Goal: Task Accomplishment & Management: Manage account settings

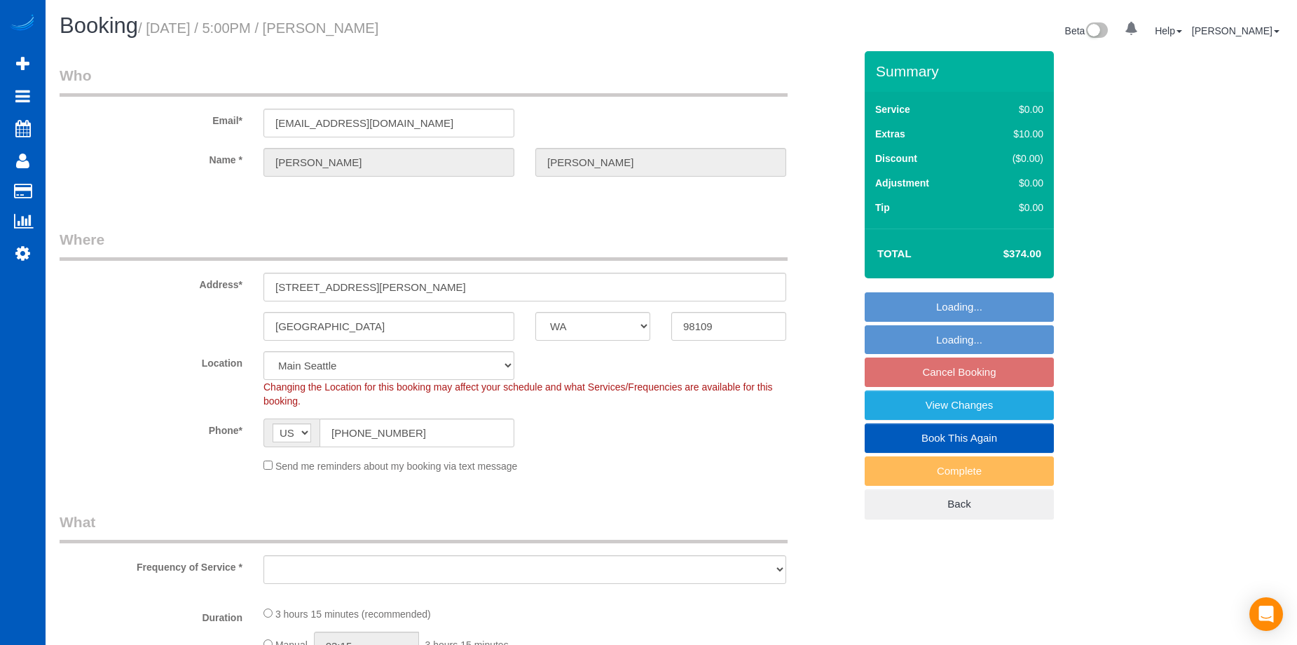
select select "WA"
select select "string:fspay-44a8a8da-8fcb-4afd-ba58-f8ccca73867a"
select select "199"
select select "2"
select select "object:1222"
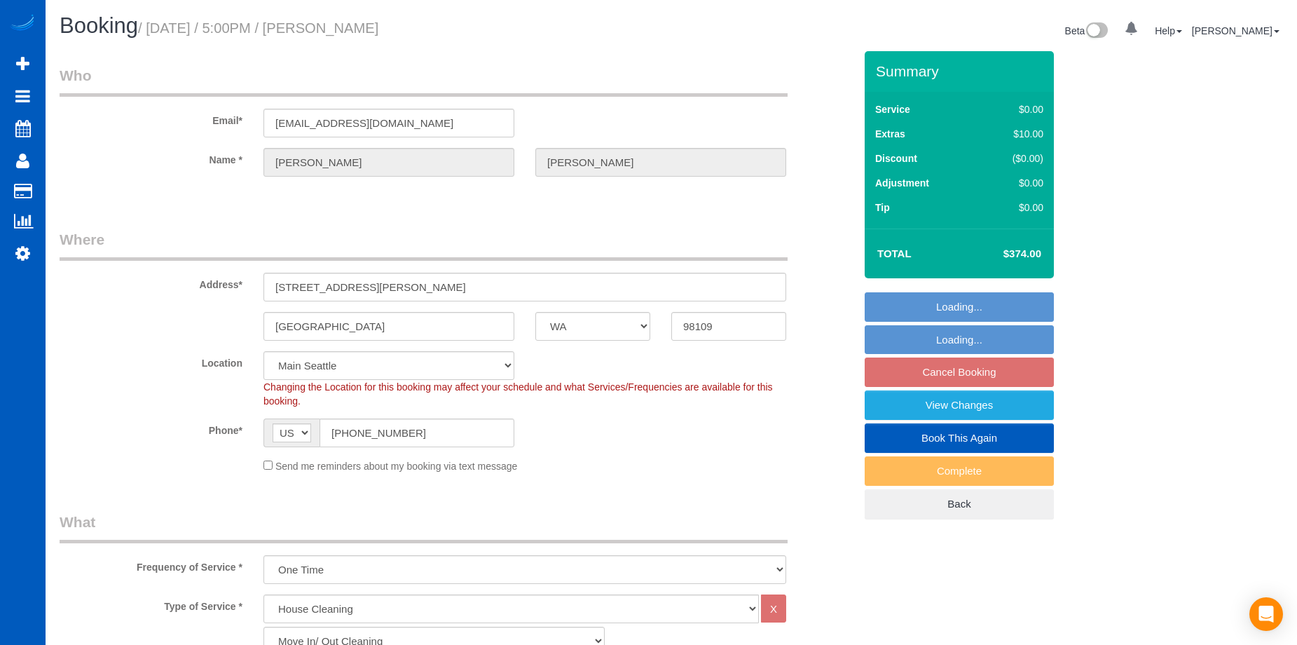
select select "spot4"
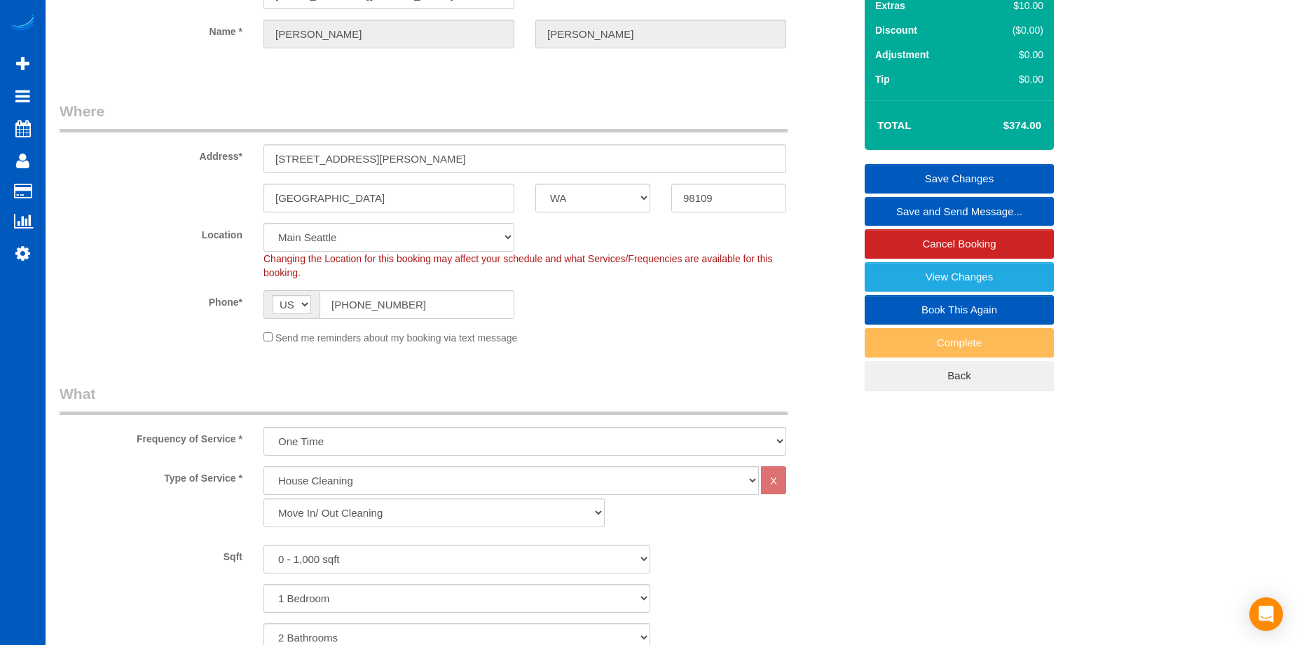
scroll to position [128, 0]
drag, startPoint x: 432, startPoint y: 156, endPoint x: 265, endPoint y: 88, distance: 180.1
click at [253, 154] on div "159 Denny Way Apt 301" at bounding box center [525, 159] width 544 height 29
click at [666, 298] on div "Phone* AF AL DZ AD AO AI AQ AG AR AM AW AU AT AZ BS BH BD BB BY BE BZ BJ BM BT …" at bounding box center [457, 305] width 816 height 29
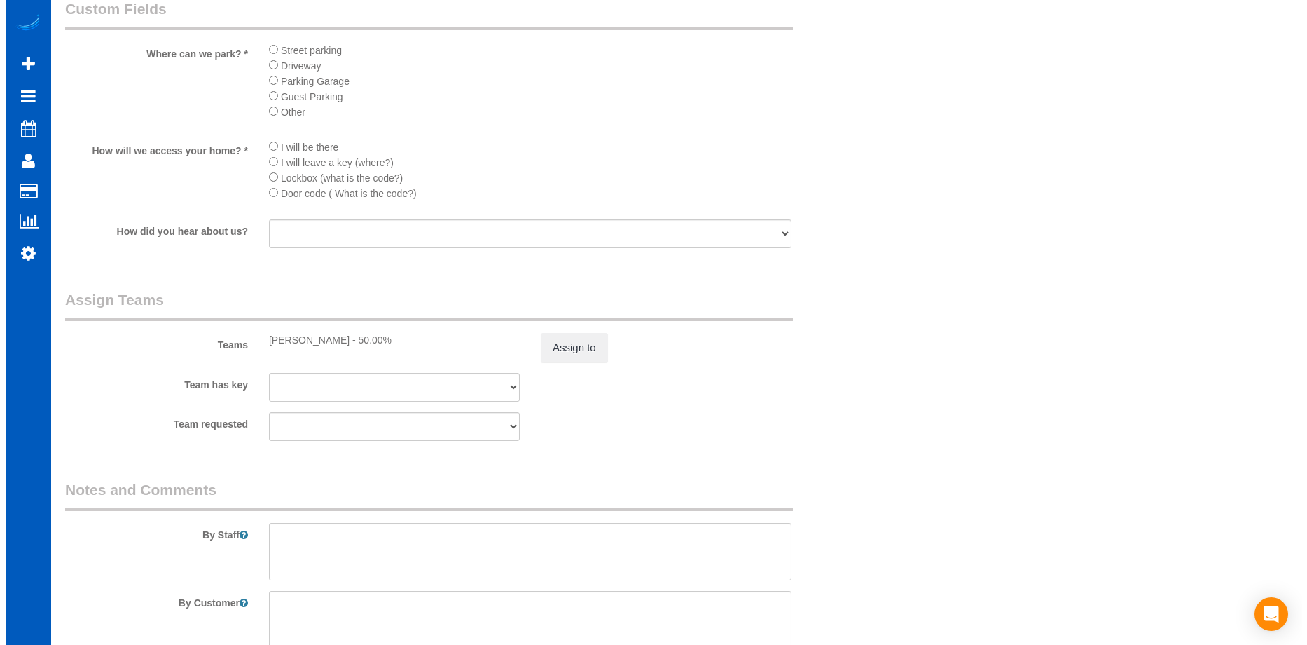
scroll to position [1529, 0]
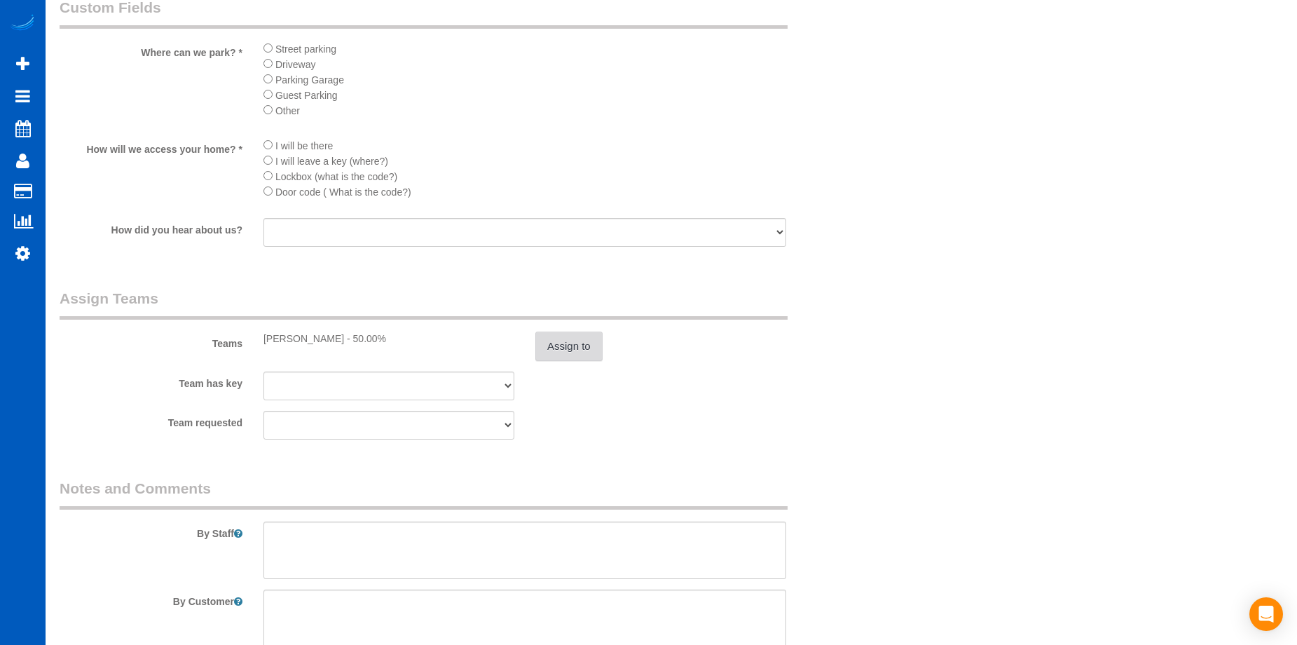
click at [579, 348] on button "Assign to" at bounding box center [568, 345] width 67 height 29
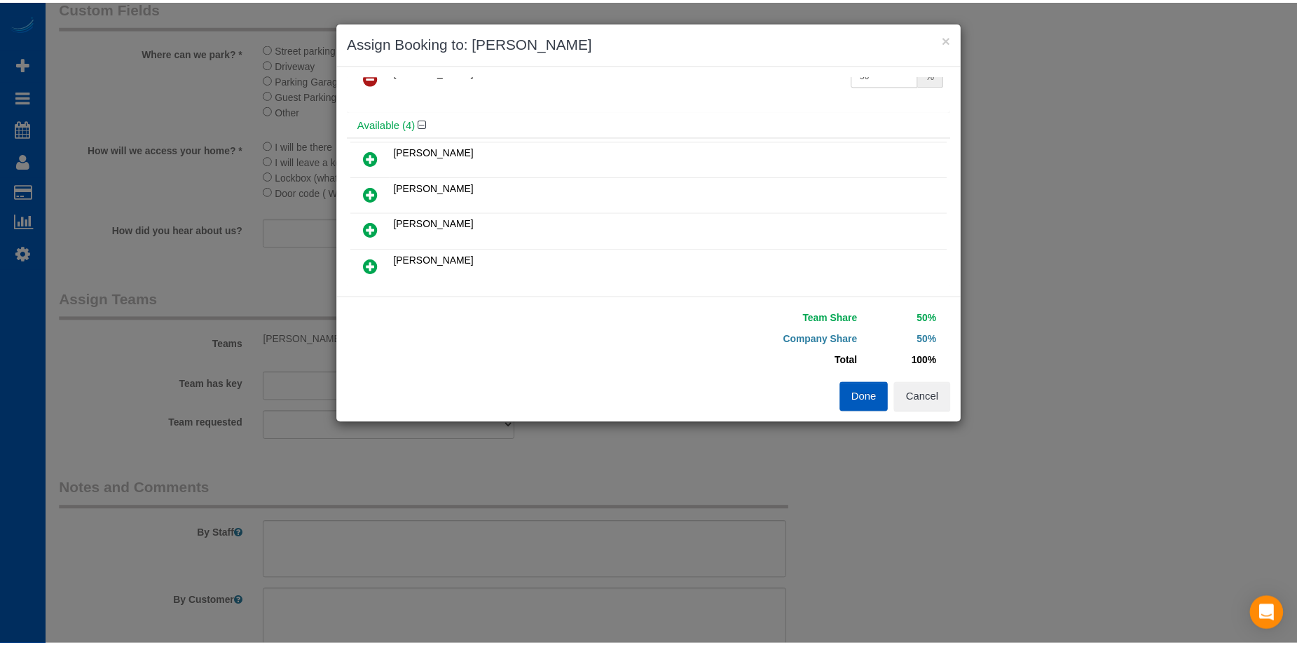
scroll to position [70, 0]
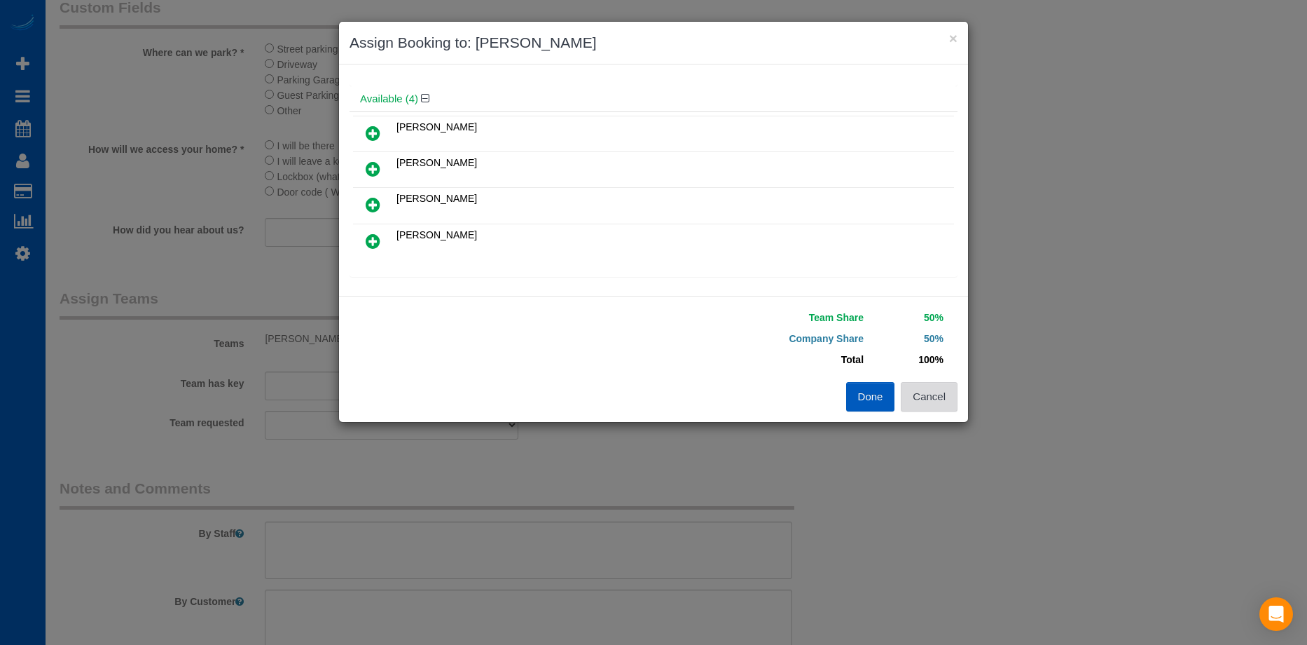
click at [941, 393] on button "Cancel" at bounding box center [929, 396] width 57 height 29
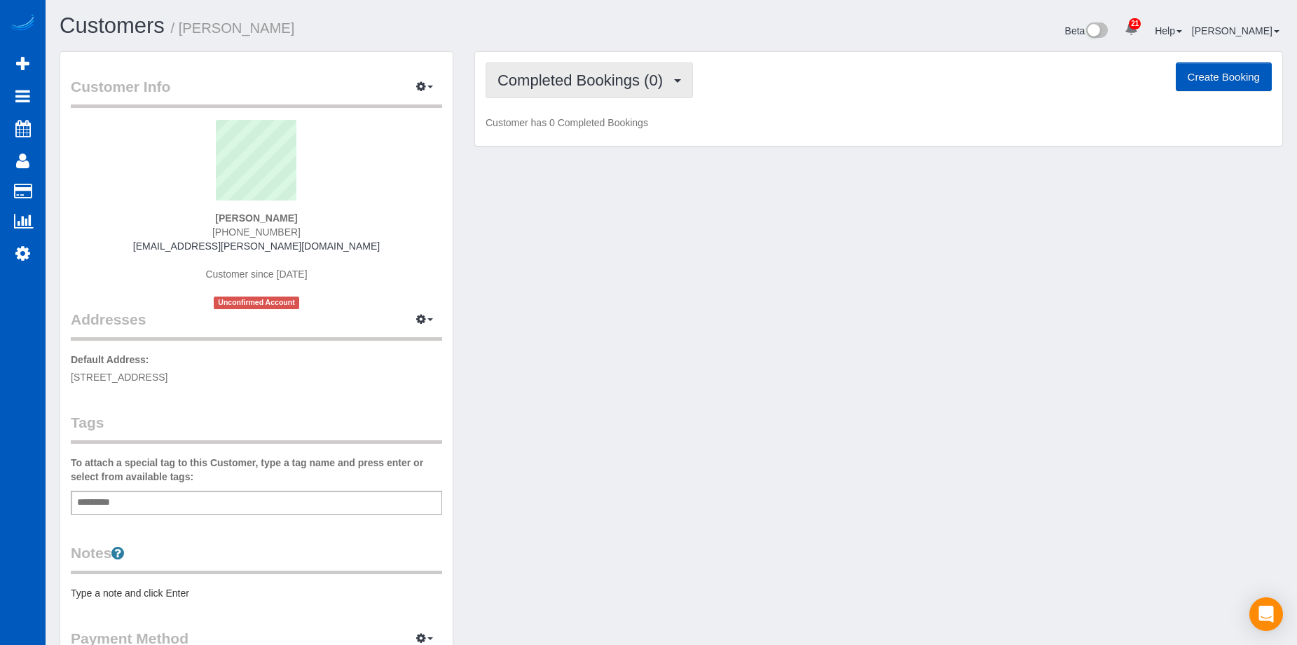
click at [629, 83] on span "Completed Bookings (0)" at bounding box center [583, 80] width 172 height 18
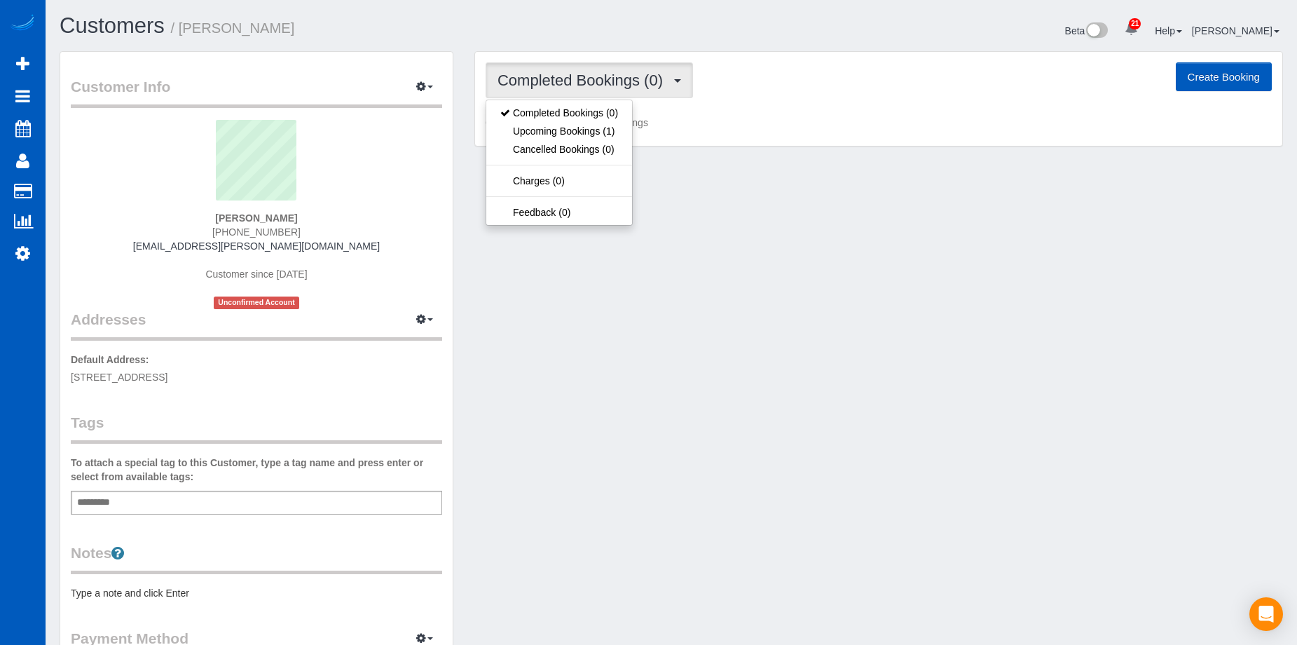
click at [631, 74] on span "Completed Bookings (0)" at bounding box center [583, 80] width 172 height 18
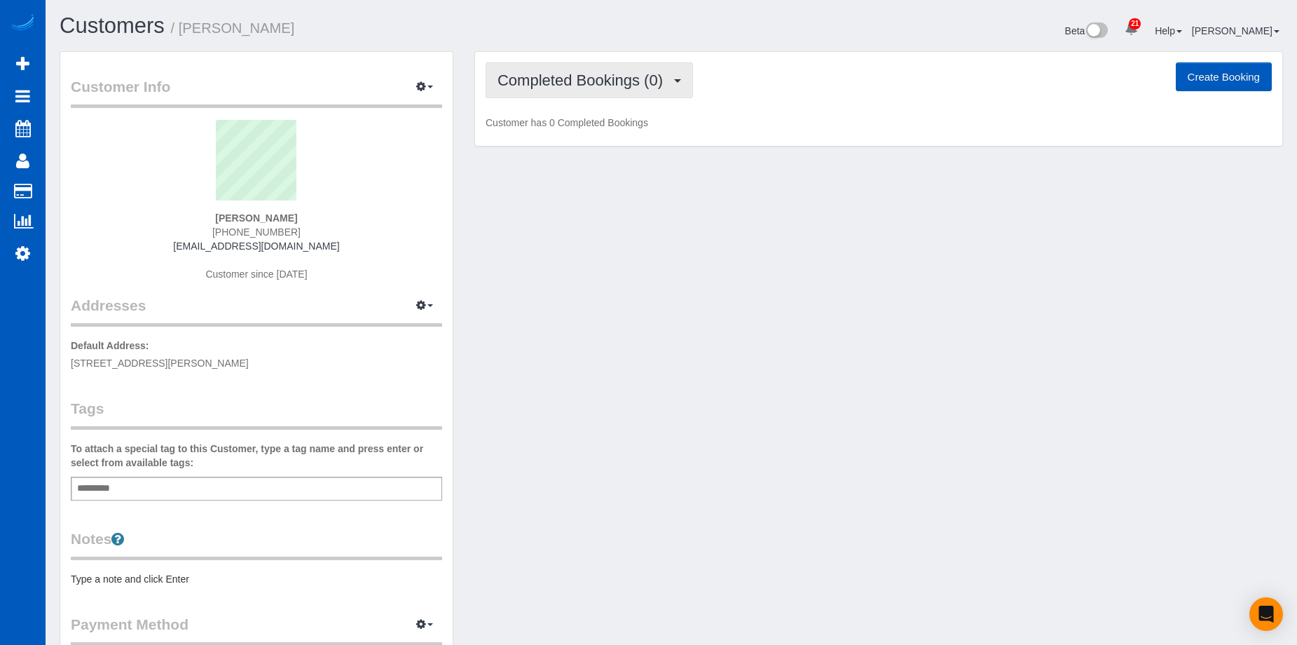
click at [582, 81] on span "Completed Bookings (0)" at bounding box center [583, 80] width 172 height 18
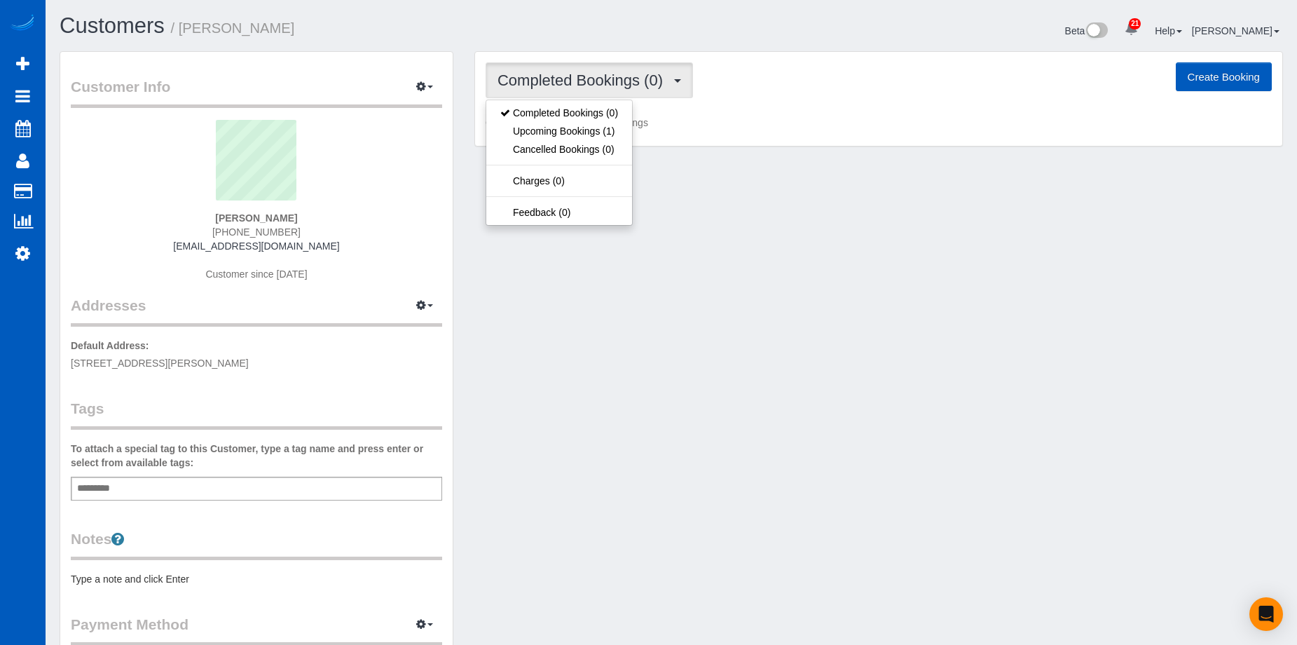
click at [582, 81] on span "Completed Bookings (0)" at bounding box center [583, 80] width 172 height 18
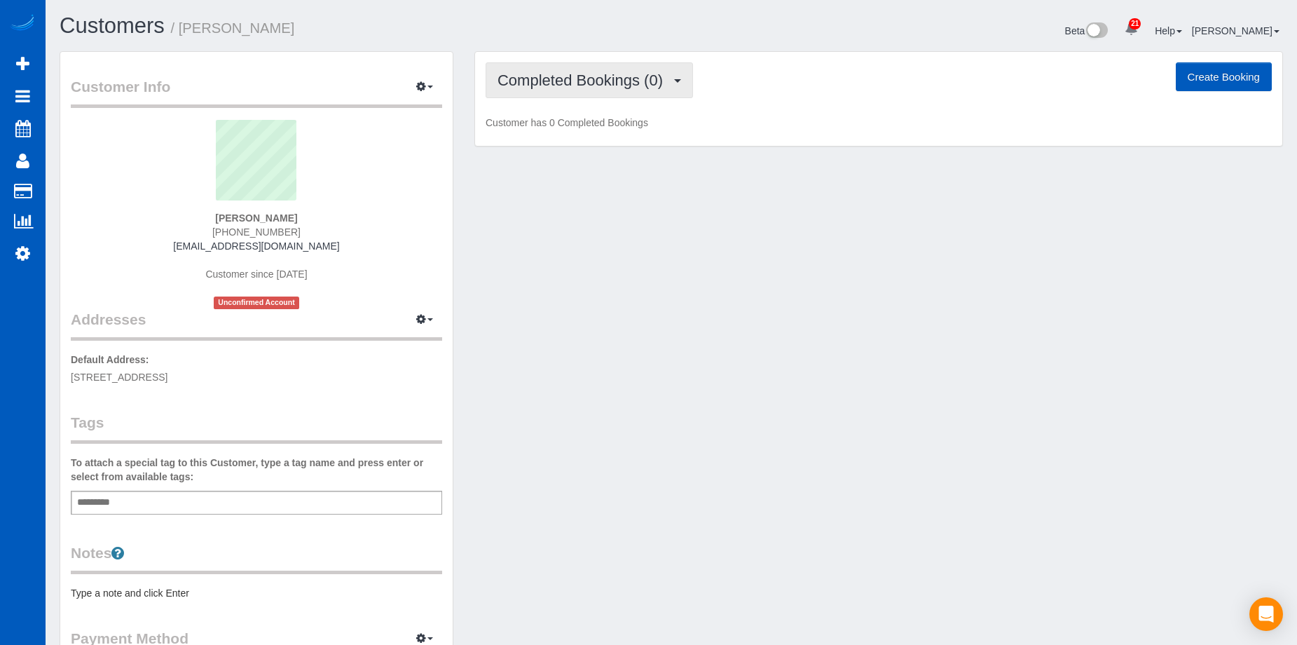
click at [577, 77] on span "Completed Bookings (0)" at bounding box center [583, 80] width 172 height 18
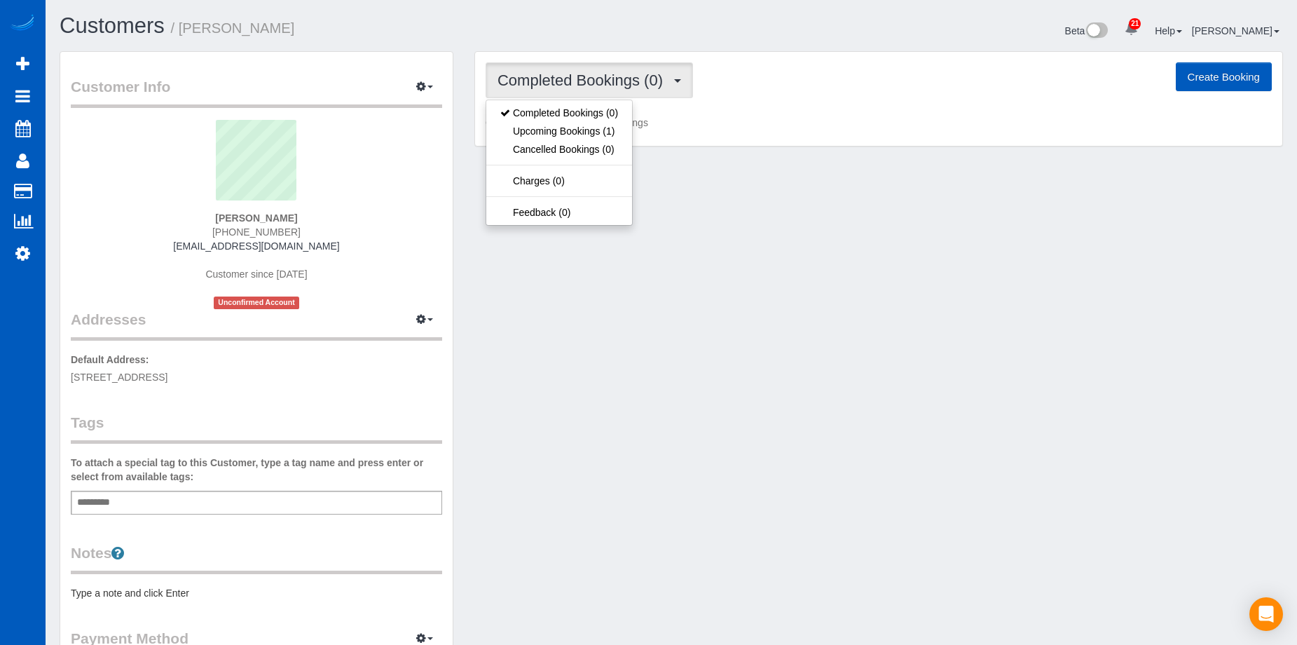
click at [577, 77] on span "Completed Bookings (0)" at bounding box center [583, 80] width 172 height 18
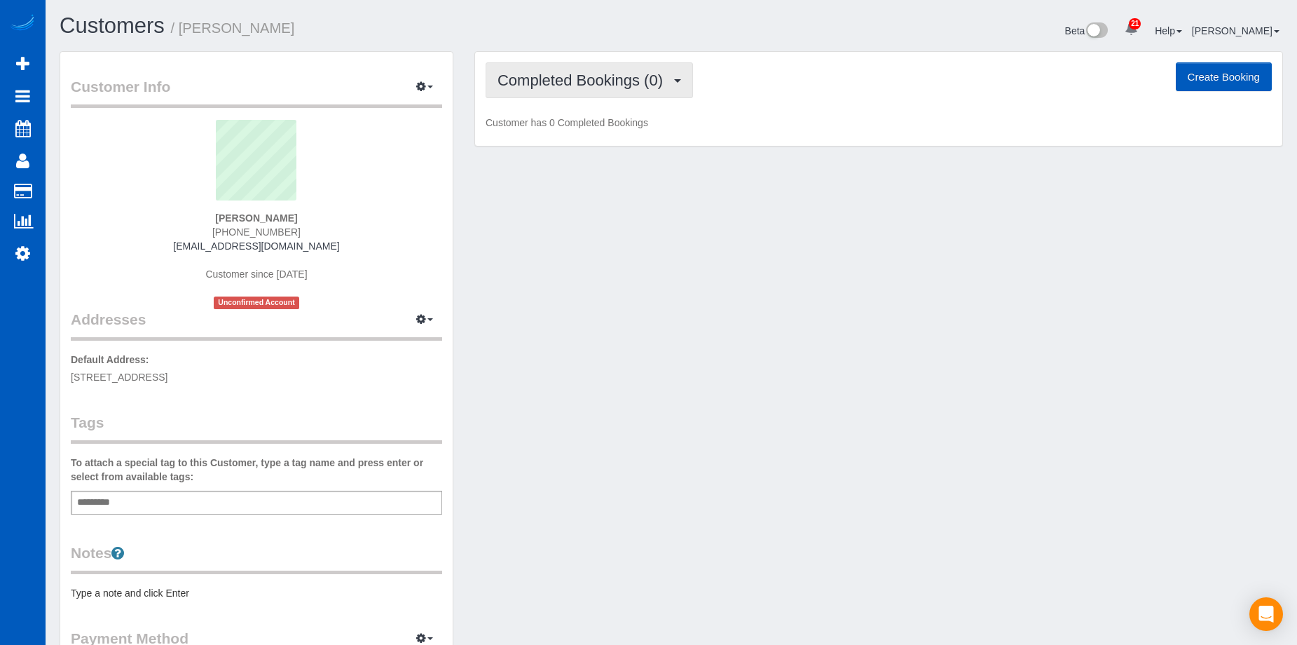
click at [582, 78] on span "Completed Bookings (0)" at bounding box center [583, 80] width 172 height 18
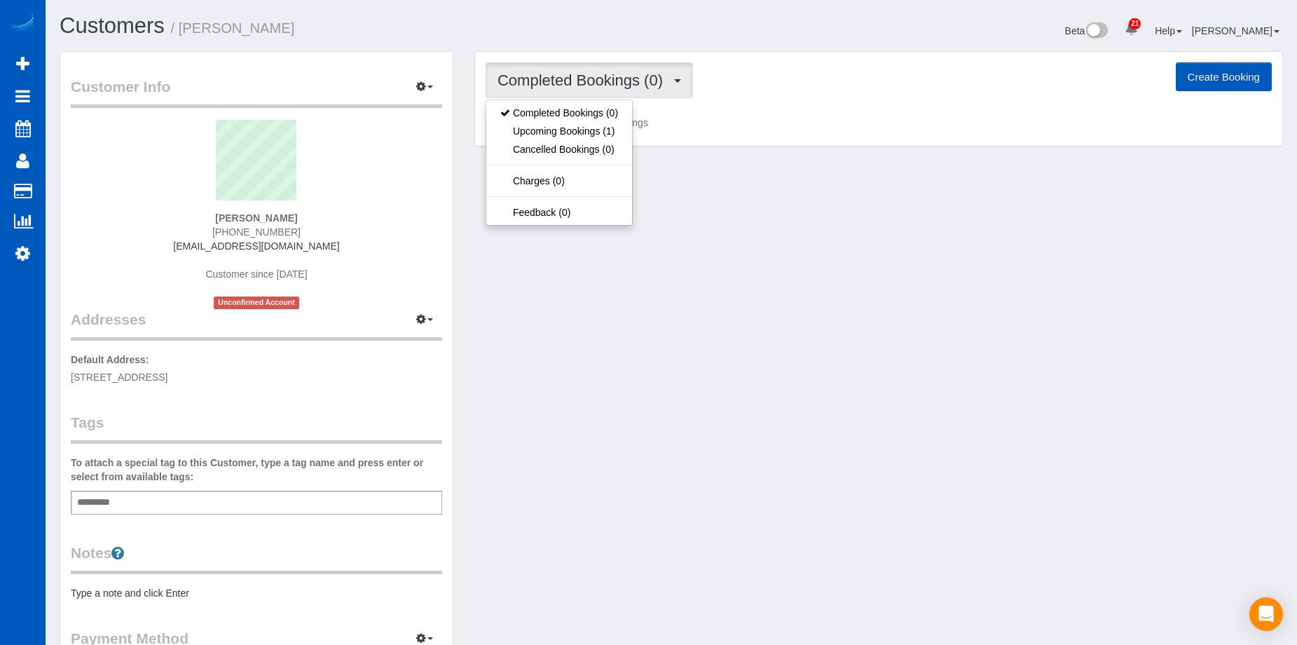
click at [582, 78] on span "Completed Bookings (0)" at bounding box center [583, 80] width 172 height 18
